Goal: Task Accomplishment & Management: Manage account settings

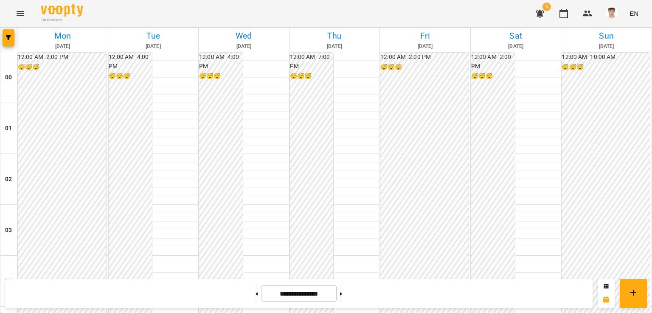
scroll to position [830, 0]
click at [614, 6] on button "button" at bounding box center [612, 14] width 22 height 22
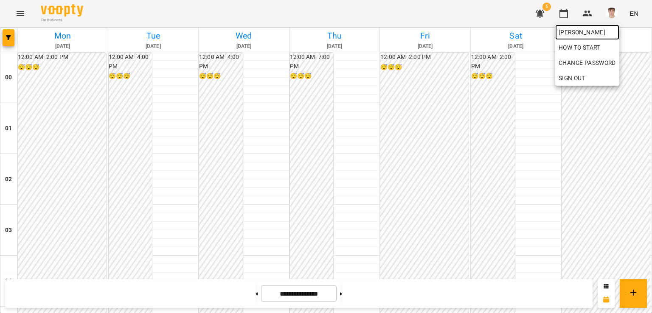
click at [598, 37] on link "[PERSON_NAME]" at bounding box center [587, 32] width 64 height 15
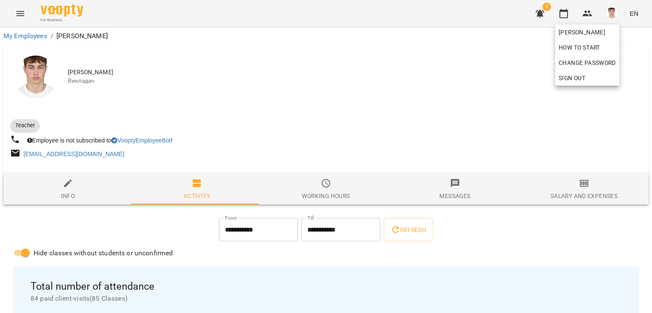
click at [361, 49] on div at bounding box center [326, 156] width 652 height 313
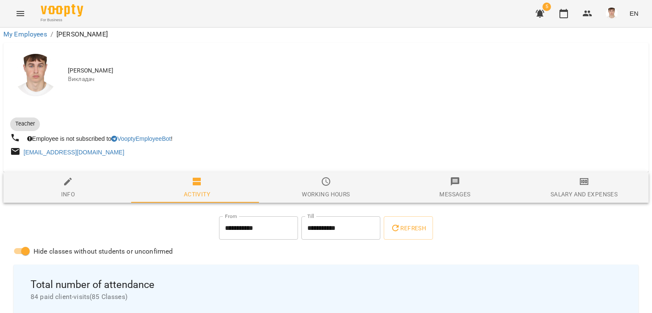
scroll to position [42, 0]
click at [568, 13] on icon "button" at bounding box center [564, 13] width 8 height 9
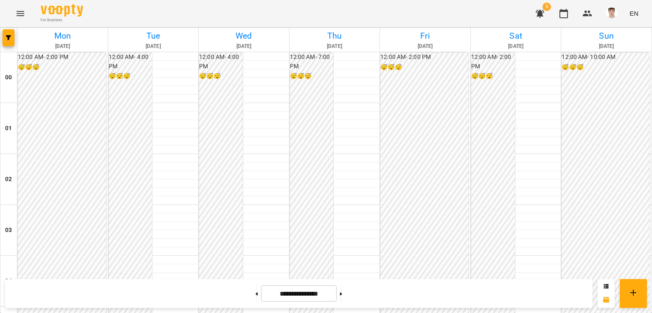
scroll to position [934, 0]
click at [342, 301] on button at bounding box center [341, 293] width 2 height 19
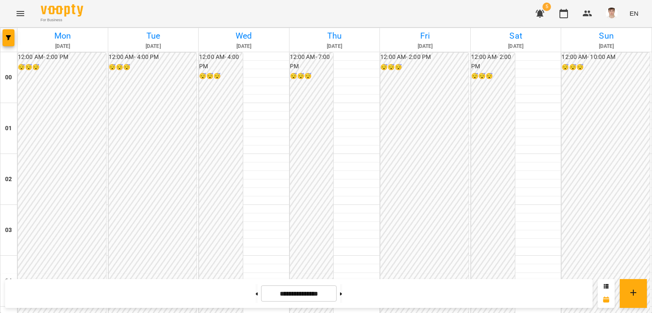
scroll to position [618, 0]
click at [256, 294] on icon at bounding box center [257, 294] width 2 height 3
type input "**********"
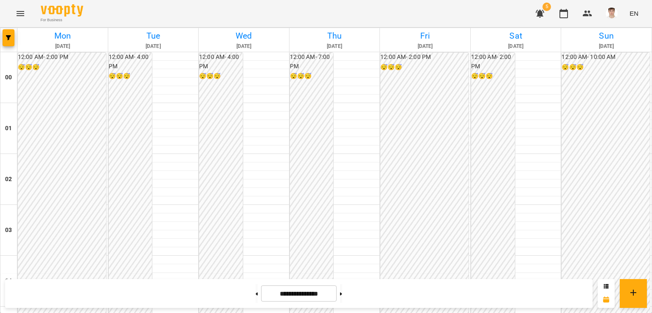
scroll to position [745, 0]
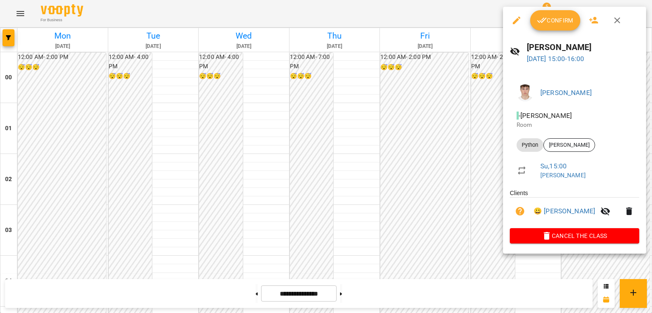
click at [555, 16] on span "Confirm" at bounding box center [555, 20] width 37 height 10
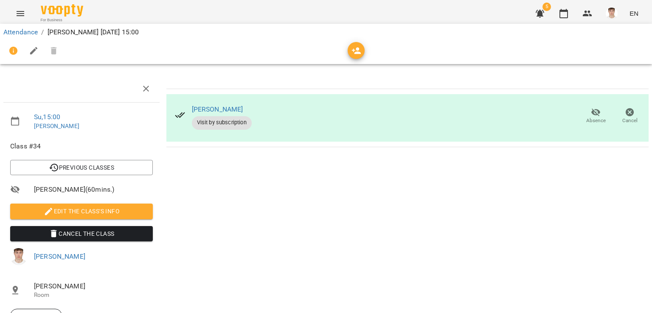
click at [82, 207] on span "Edit the class's Info" at bounding box center [81, 211] width 129 height 10
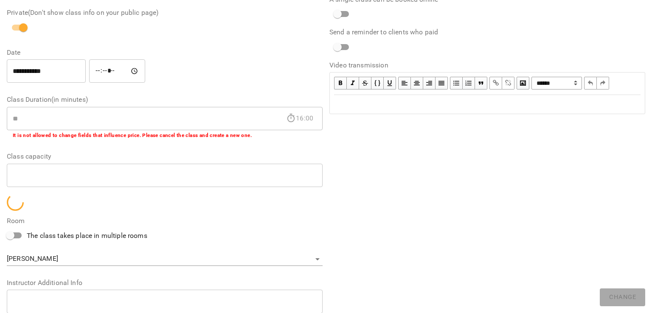
scroll to position [174, 0]
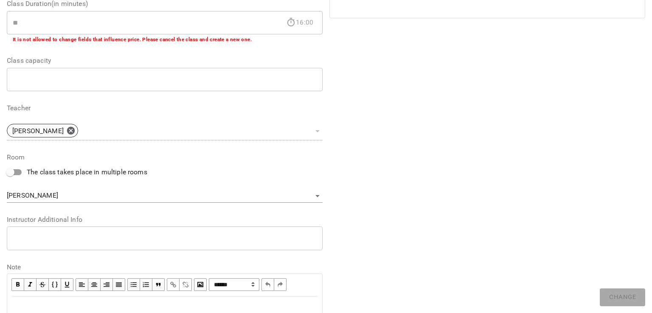
click at [73, 240] on textarea at bounding box center [165, 238] width 304 height 8
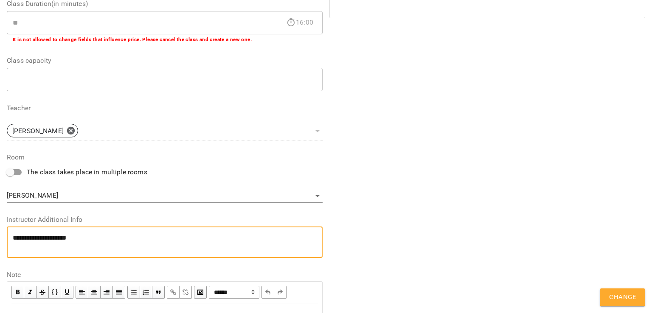
scroll to position [0, 0]
paste textarea "**********"
type textarea "**********"
click at [629, 296] on span "Change" at bounding box center [622, 297] width 27 height 11
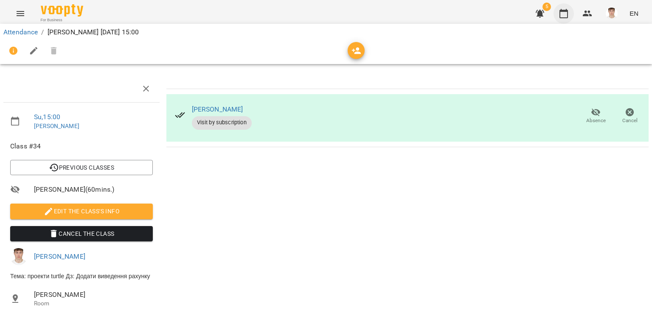
click at [565, 14] on icon "button" at bounding box center [564, 13] width 10 height 10
